Goal: Task Accomplishment & Management: Manage account settings

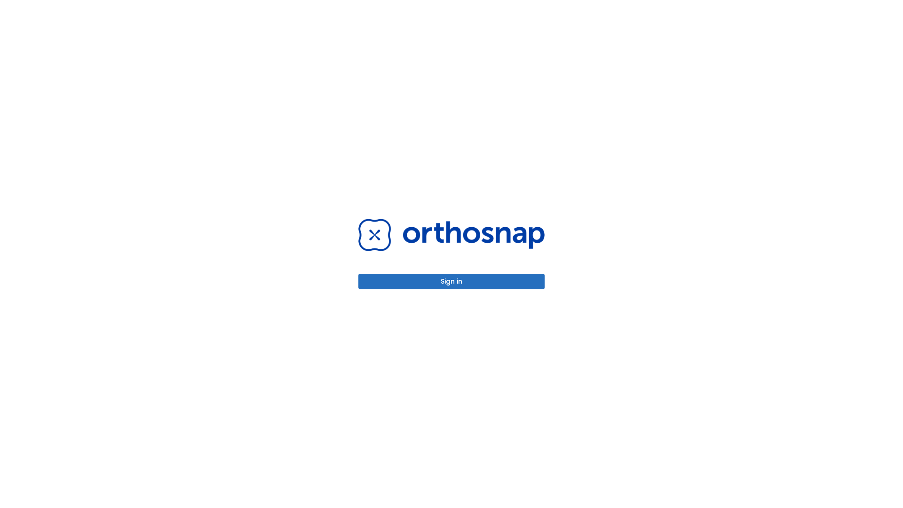
click at [452, 281] on button "Sign in" at bounding box center [452, 282] width 186 height 16
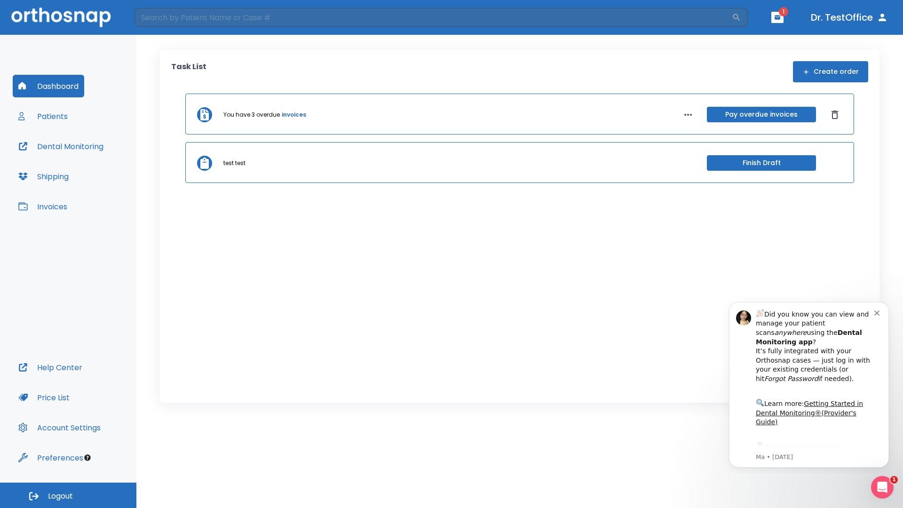
click at [68, 495] on span "Logout" at bounding box center [60, 496] width 25 height 10
